Goal: Task Accomplishment & Management: Use online tool/utility

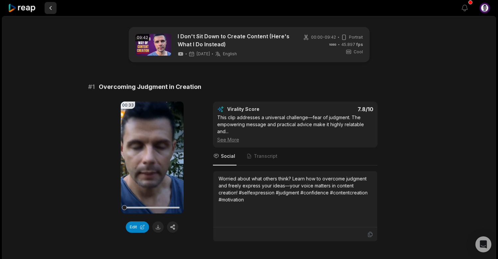
click at [51, 8] on button at bounding box center [51, 8] width 12 height 12
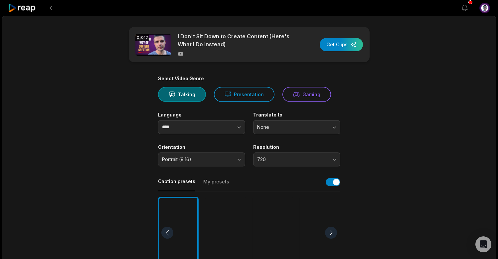
click at [23, 7] on icon at bounding box center [22, 8] width 28 height 9
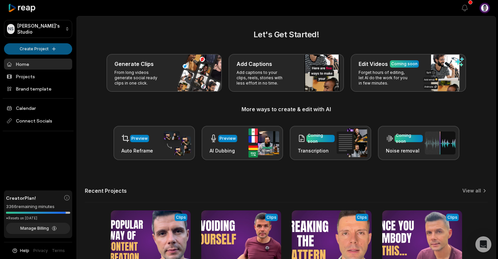
click at [34, 44] on html "NS [PERSON_NAME]'s Studio Create Project Home Projects Brand template Calendar …" at bounding box center [249, 129] width 498 height 259
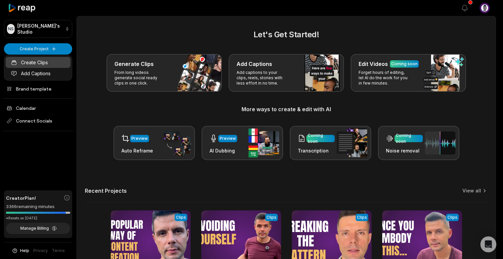
click at [43, 63] on link "Create Clips" at bounding box center [38, 62] width 65 height 11
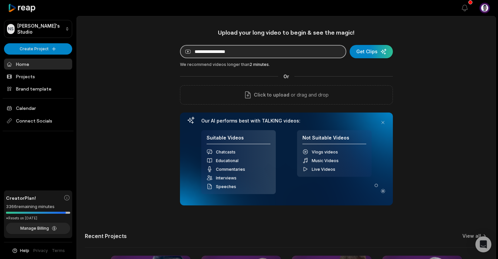
click at [258, 51] on input at bounding box center [263, 51] width 166 height 13
paste input "**********"
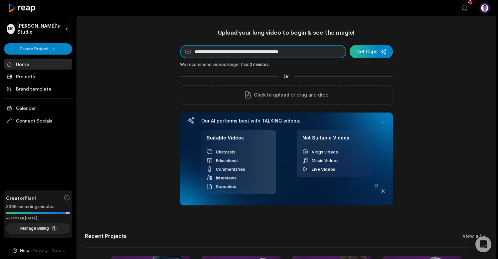
type input "**********"
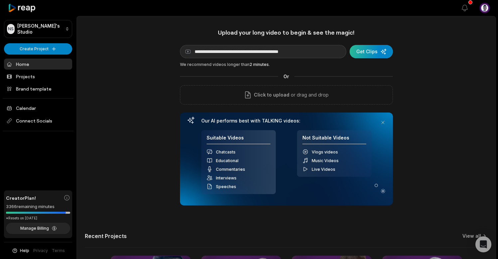
click at [375, 54] on div "submit" at bounding box center [371, 51] width 43 height 13
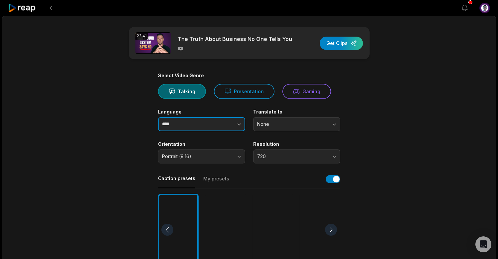
click at [241, 123] on icon "button" at bounding box center [239, 124] width 7 height 7
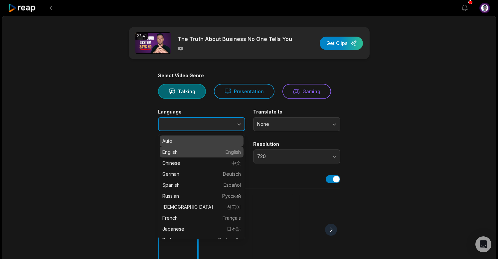
type input "*******"
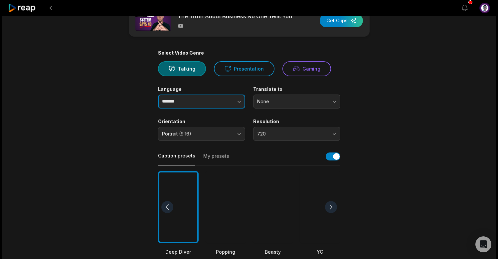
scroll to position [36, 0]
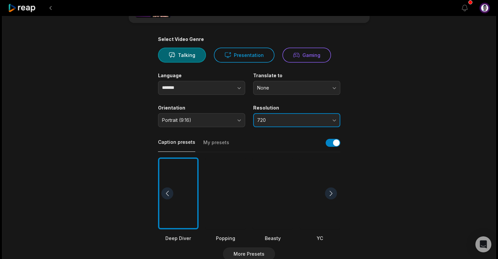
click at [335, 118] on button "720" at bounding box center [296, 120] width 87 height 14
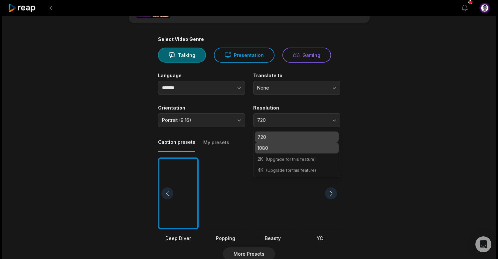
click at [315, 144] on p "1080" at bounding box center [297, 147] width 79 height 7
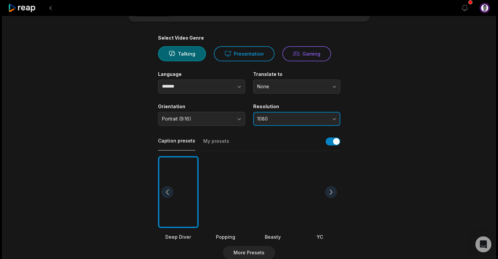
scroll to position [37, 0]
click at [213, 141] on button "My presets" at bounding box center [216, 144] width 26 height 13
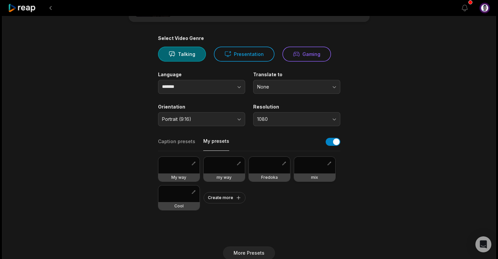
click at [311, 163] on div at bounding box center [314, 165] width 41 height 17
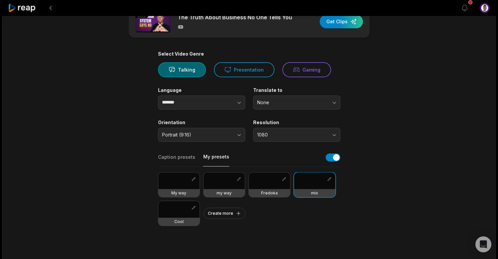
scroll to position [0, 0]
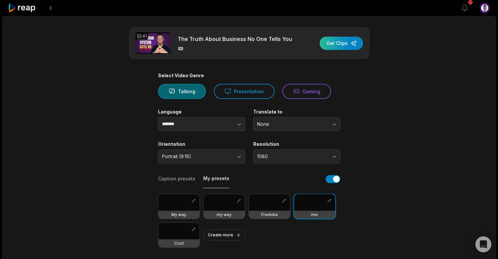
click at [335, 45] on div "button" at bounding box center [341, 43] width 43 height 13
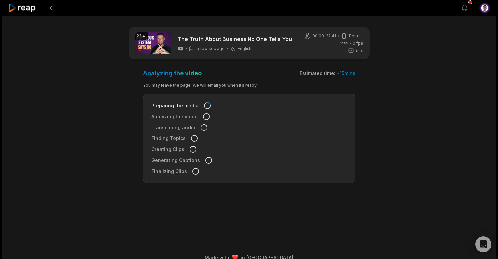
scroll to position [10, 0]
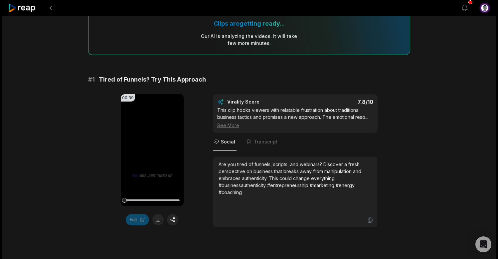
scroll to position [57, 0]
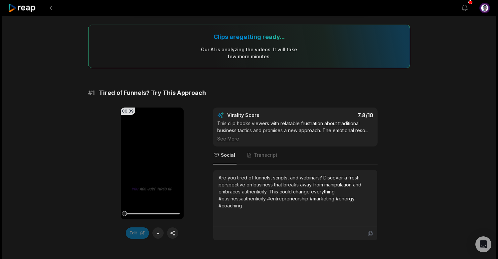
scroll to position [35, 0]
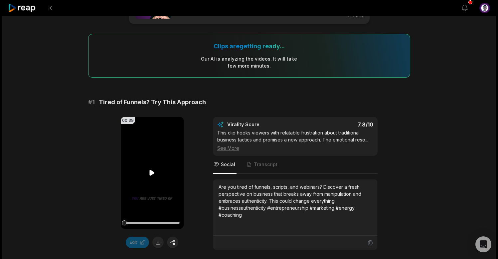
click at [152, 171] on icon at bounding box center [152, 173] width 5 height 6
click at [153, 172] on icon at bounding box center [152, 173] width 8 height 8
click at [153, 172] on icon at bounding box center [152, 173] width 5 height 6
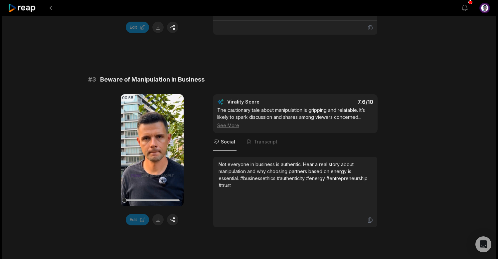
scroll to position [446, 0]
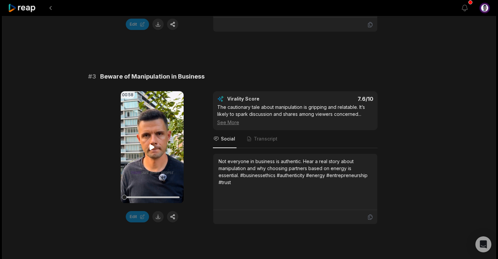
click at [152, 147] on icon at bounding box center [152, 147] width 5 height 6
click at [152, 147] on icon at bounding box center [152, 147] width 8 height 8
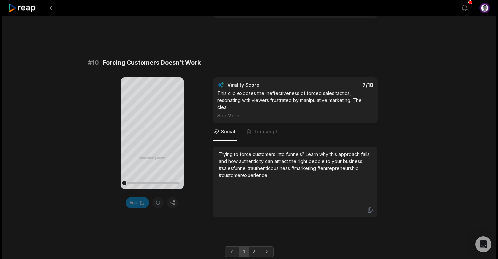
scroll to position [1805, 0]
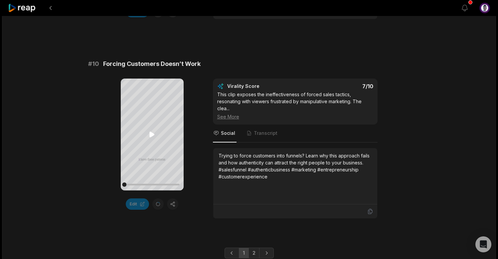
click at [151, 134] on icon at bounding box center [152, 135] width 5 height 6
click at [151, 134] on icon at bounding box center [152, 134] width 3 height 4
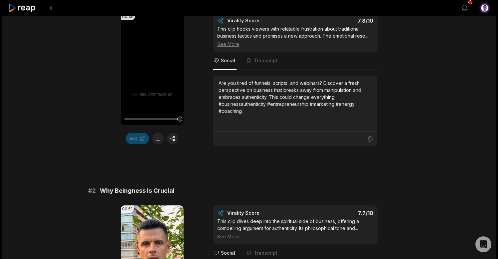
scroll to position [0, 0]
